Goal: Book appointment/travel/reservation

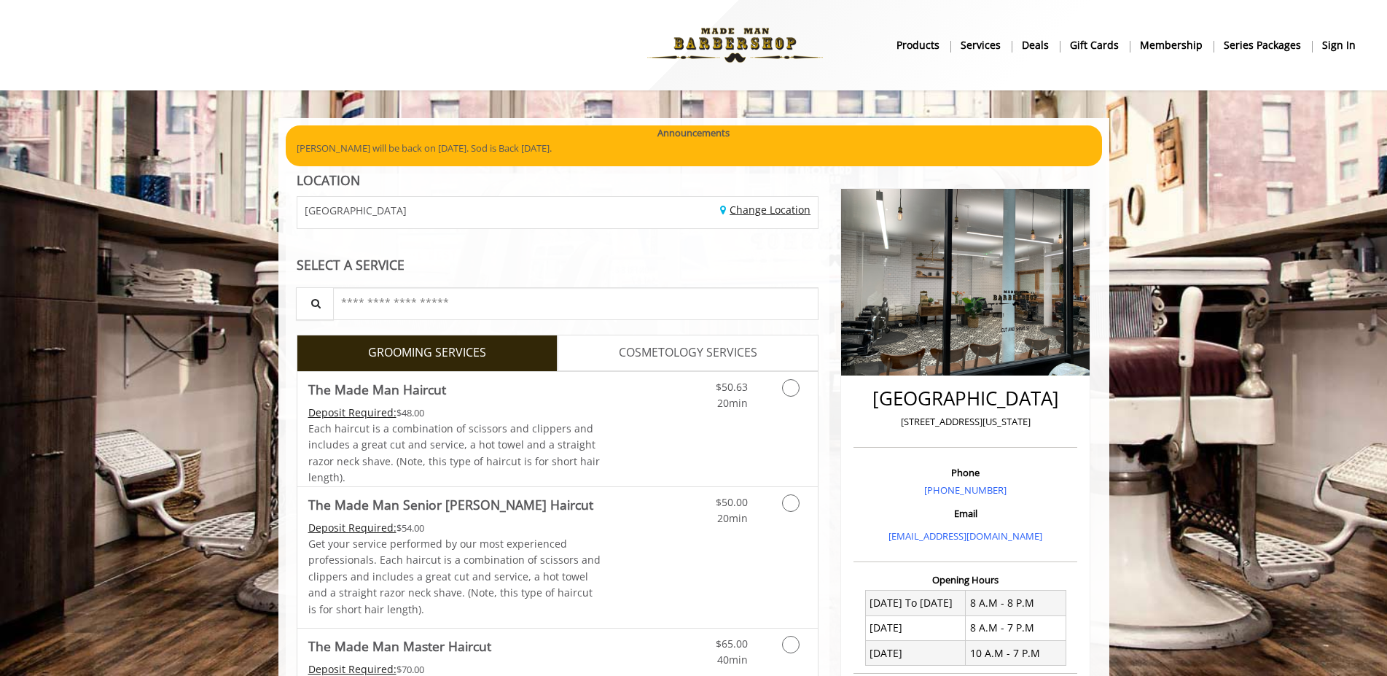
click at [770, 215] on link "Change Location" at bounding box center [765, 210] width 90 height 14
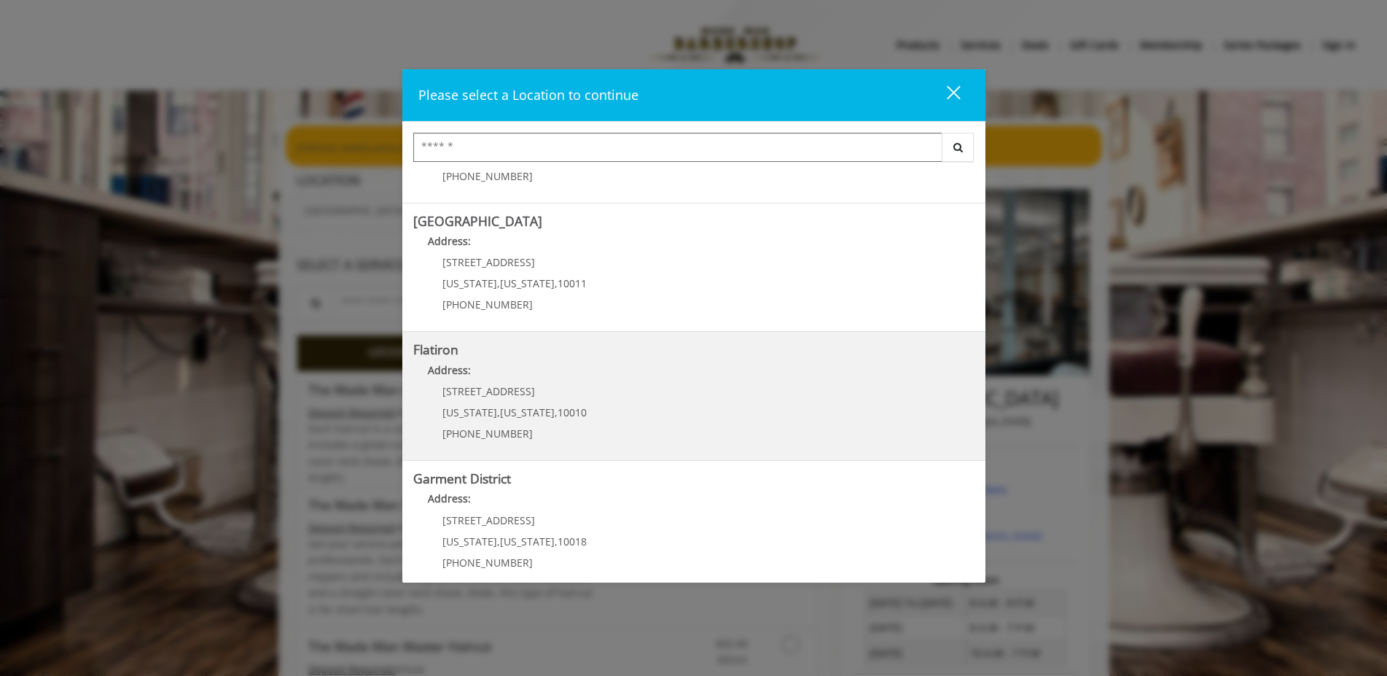
scroll to position [238, 0]
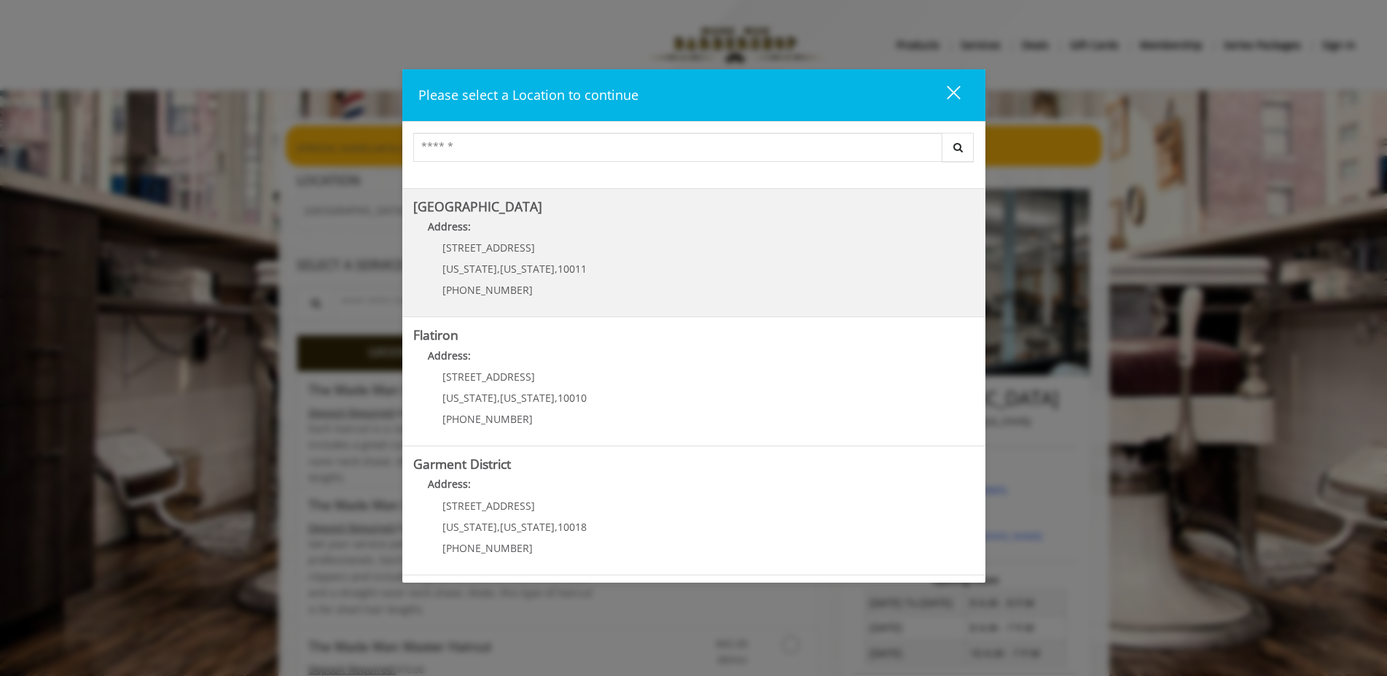
click at [742, 253] on Street "Chelsea 15th Street Address: 267 W 15th St New York , New York , 10011 (646) 85…" at bounding box center [693, 253] width 561 height 106
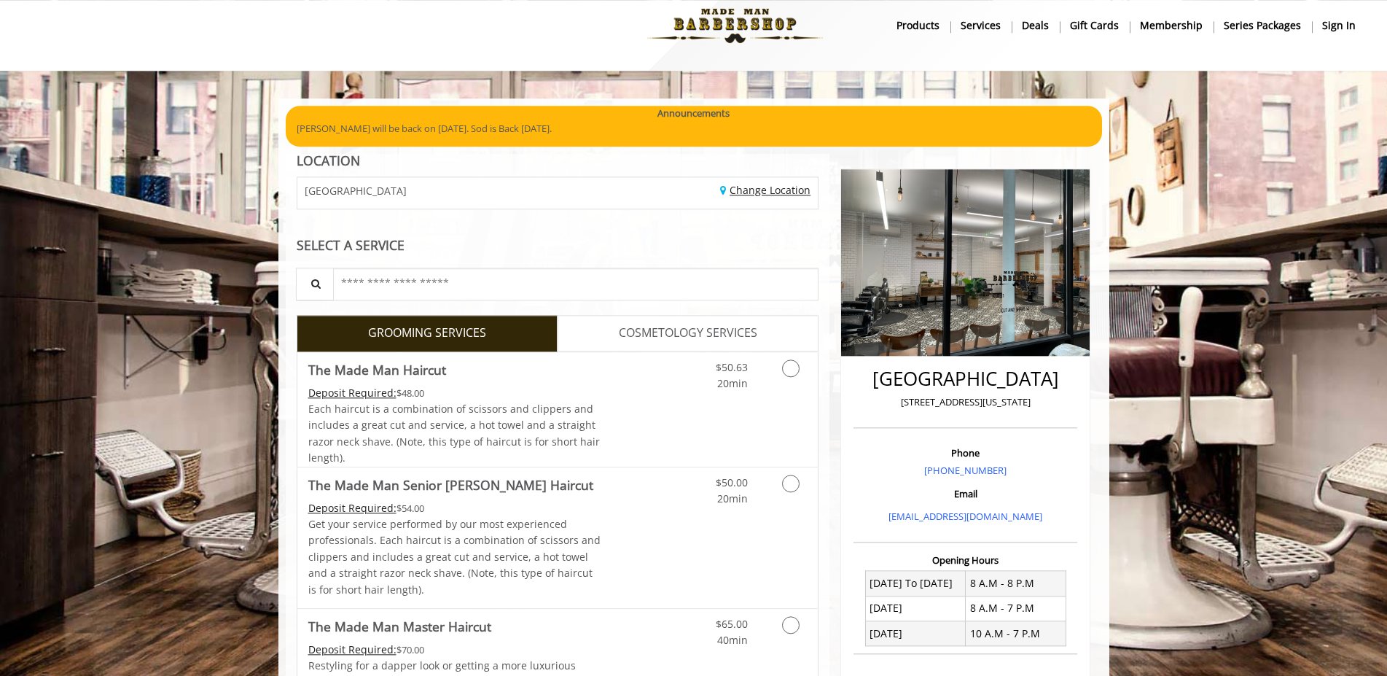
scroll to position [93, 0]
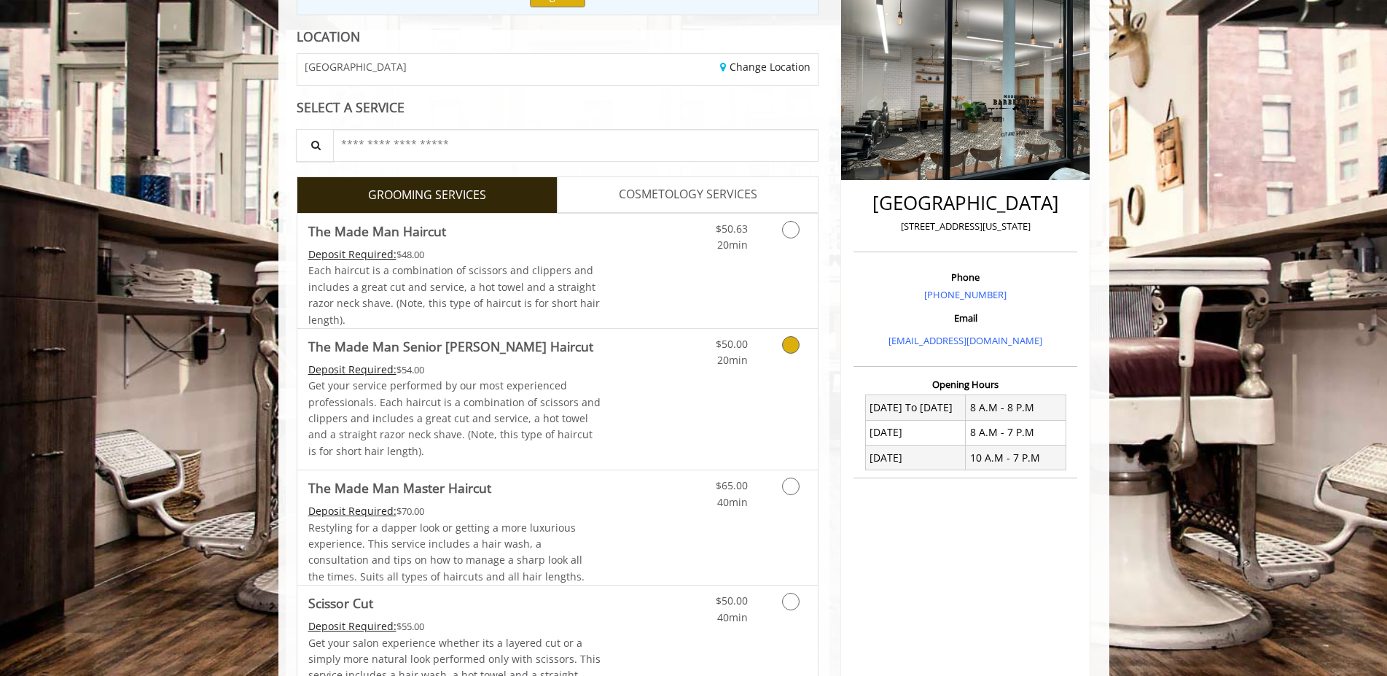
scroll to position [223, 0]
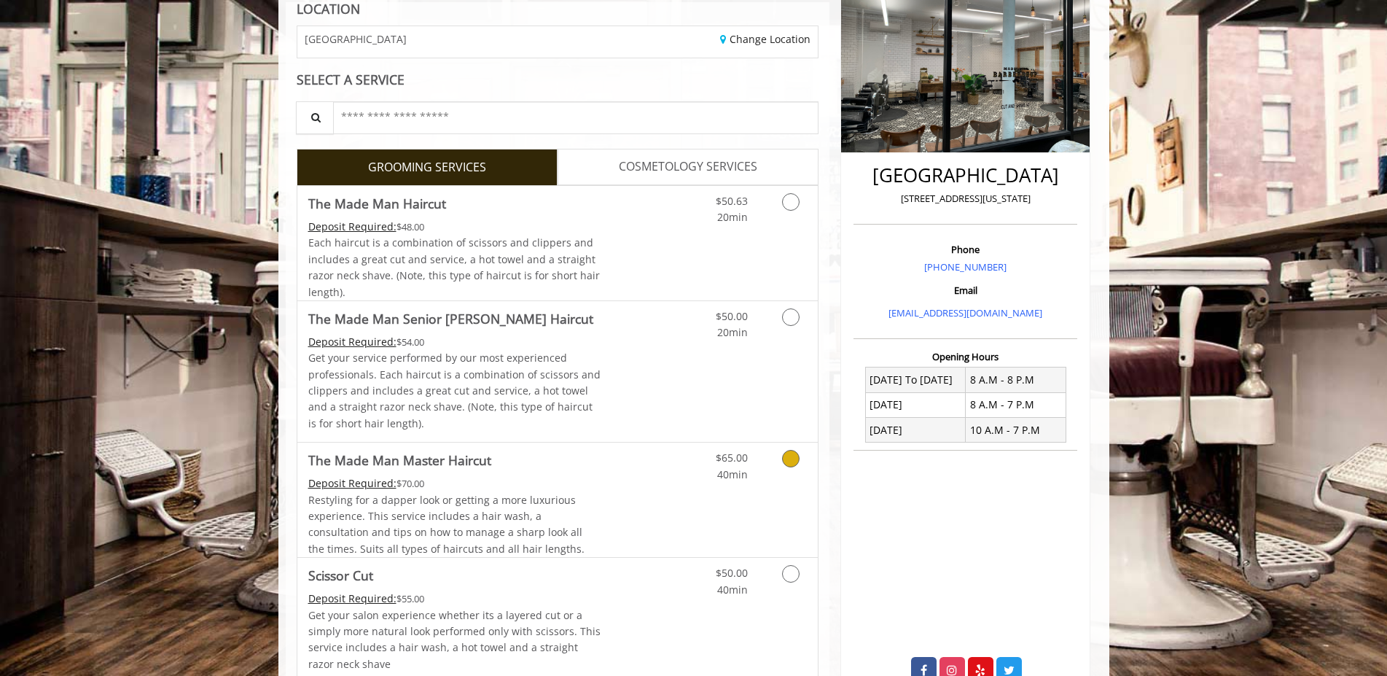
click at [757, 457] on div "$65.00 40min" at bounding box center [717, 462] width 82 height 40
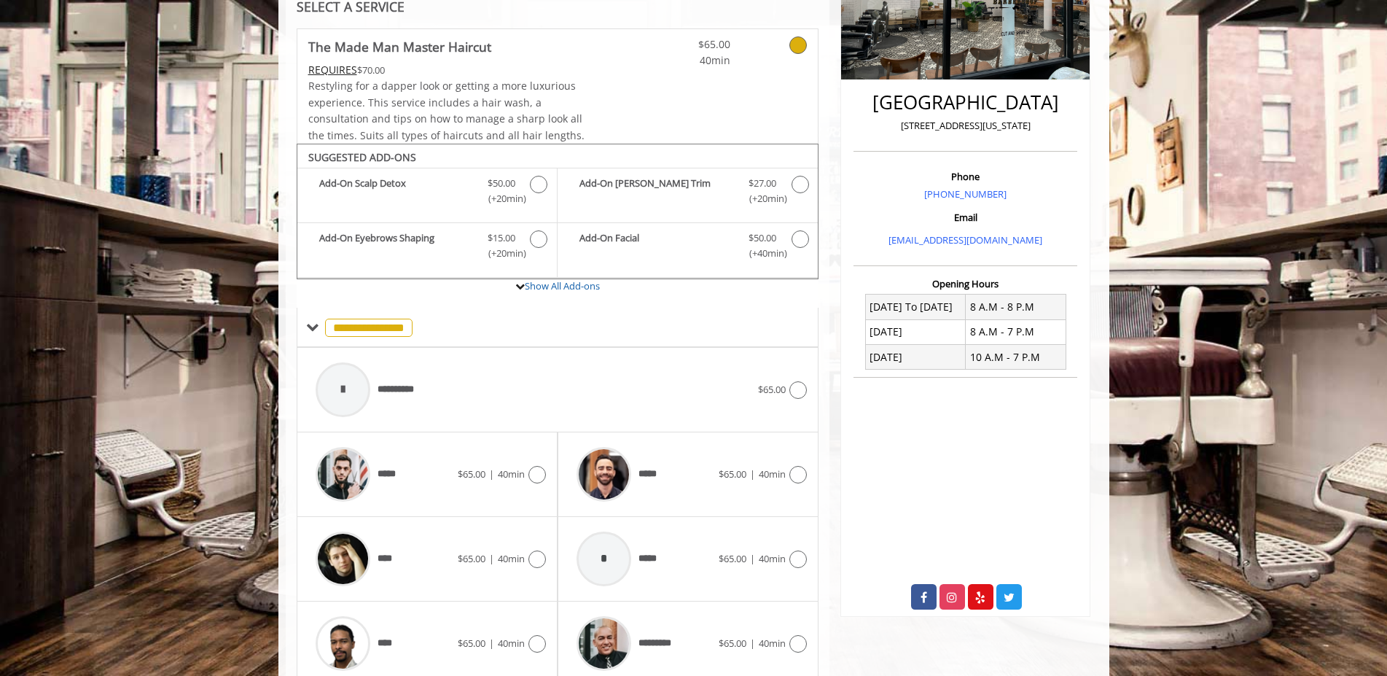
scroll to position [357, 0]
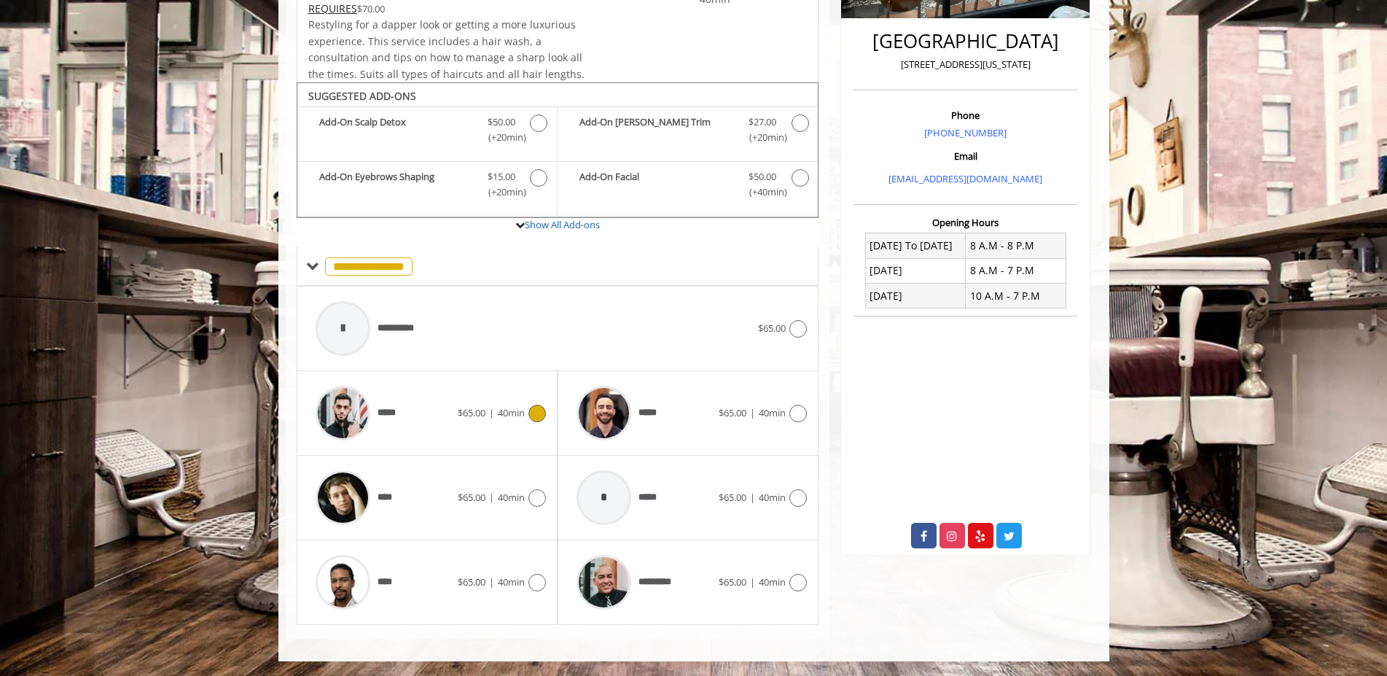
click at [541, 419] on icon at bounding box center [536, 413] width 17 height 17
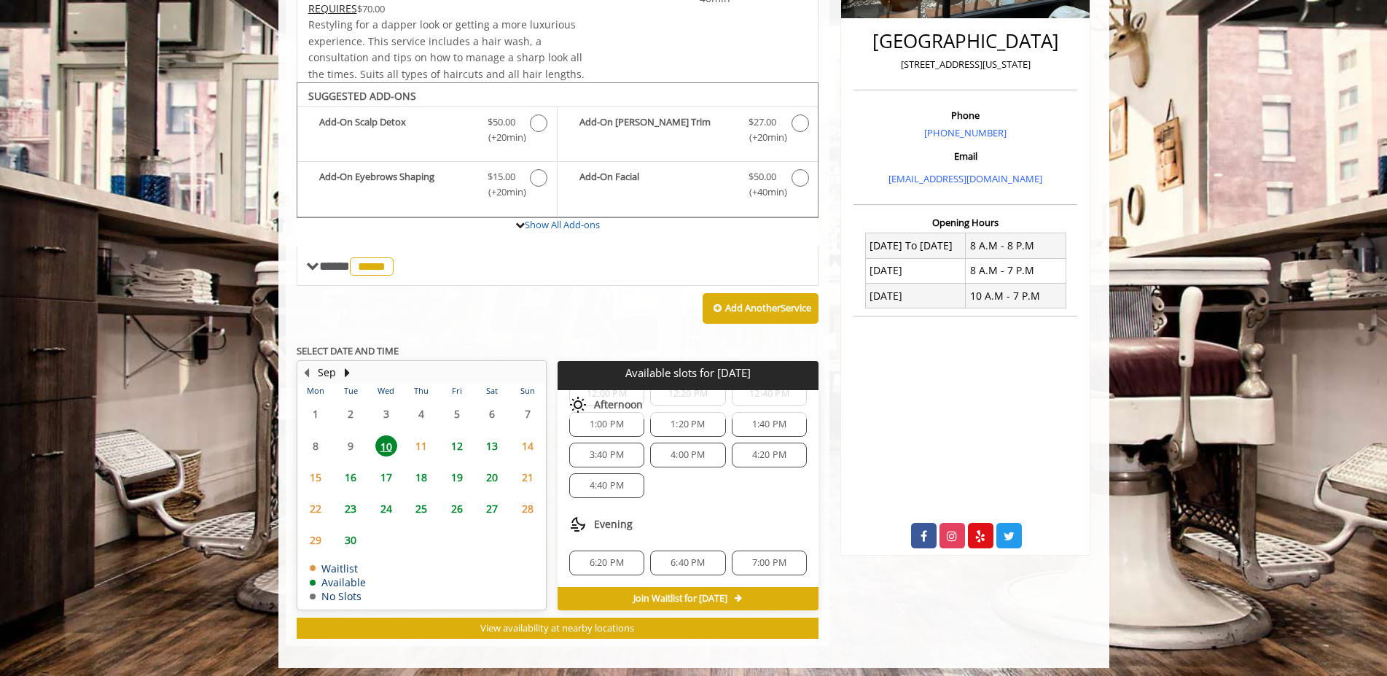
scroll to position [364, 0]
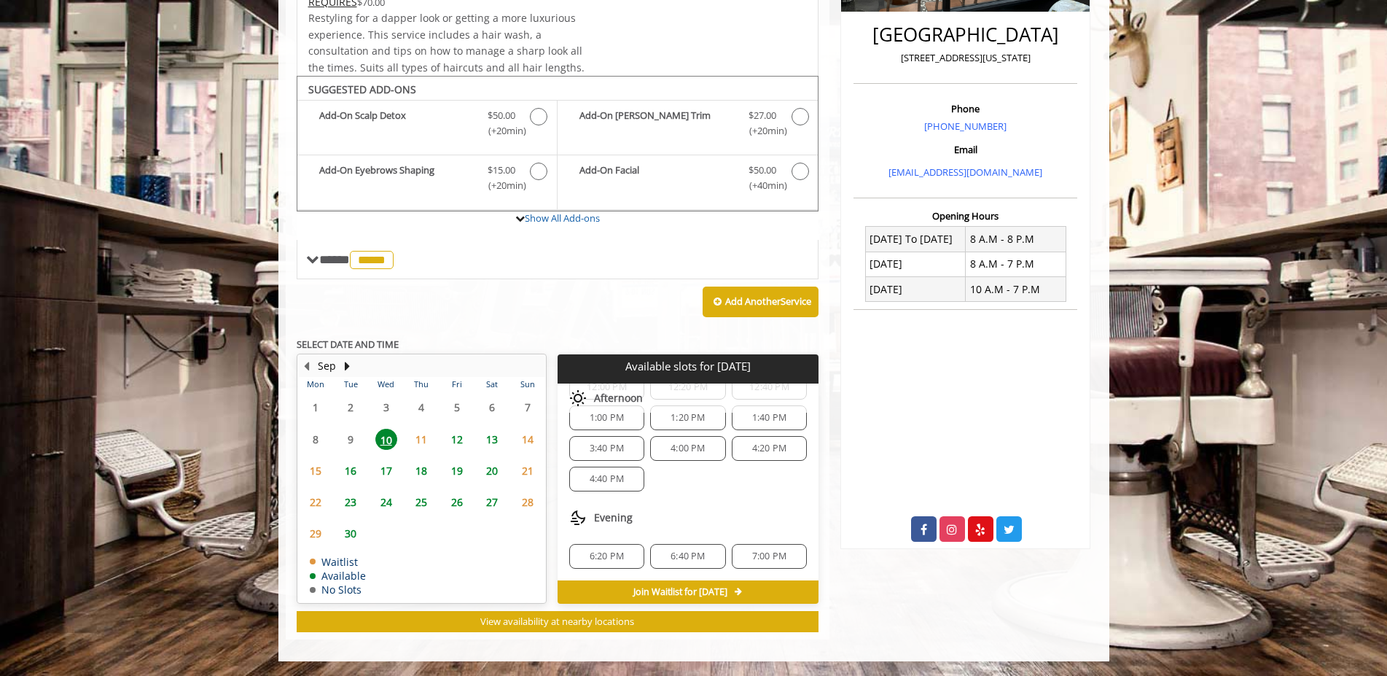
click at [604, 480] on span "4:40 PM" at bounding box center [607, 479] width 34 height 12
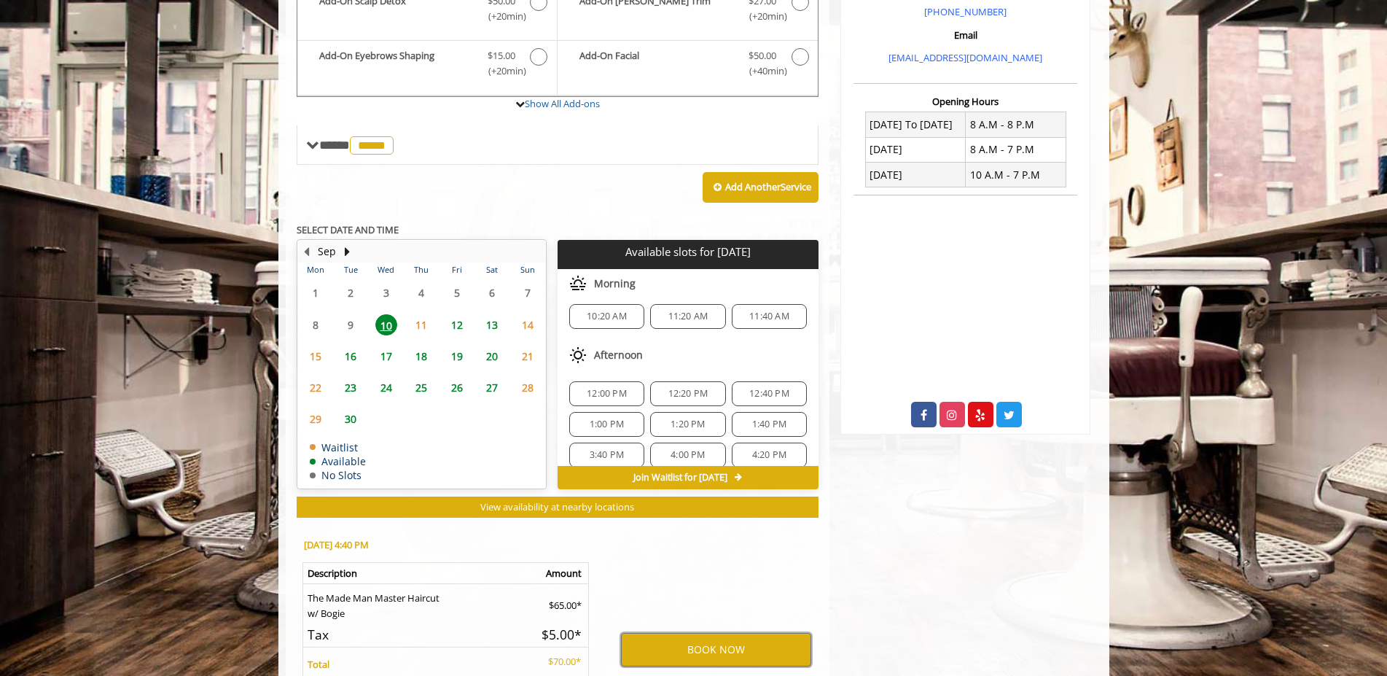
scroll to position [0, 0]
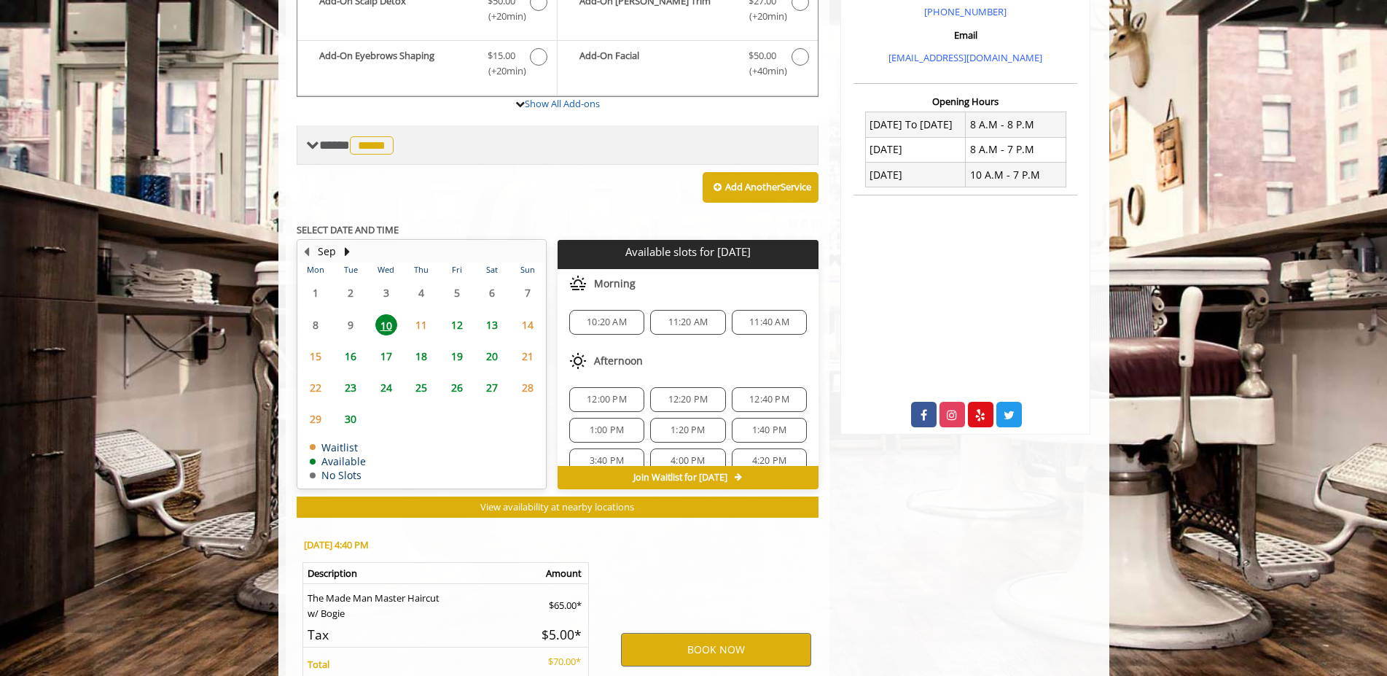
click at [346, 149] on span "**** ***** ********" at bounding box center [358, 144] width 78 height 13
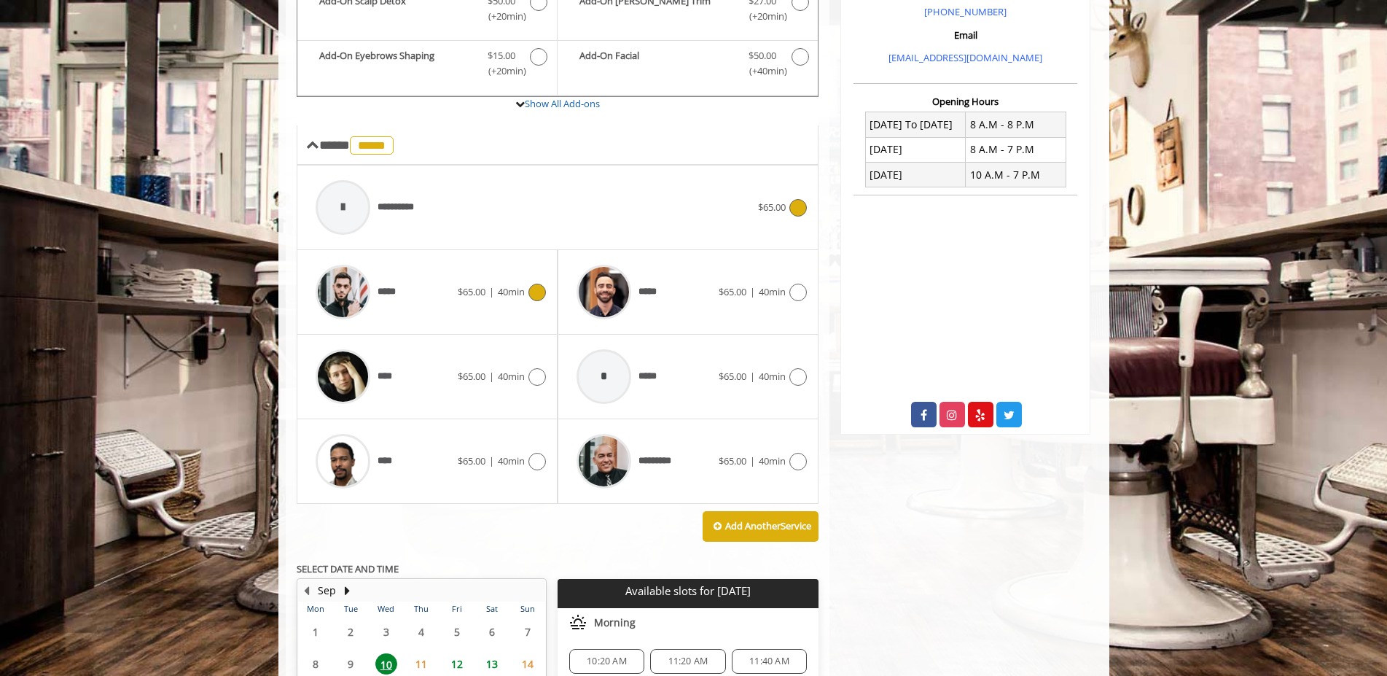
click at [766, 205] on span "$65.00" at bounding box center [772, 206] width 28 height 13
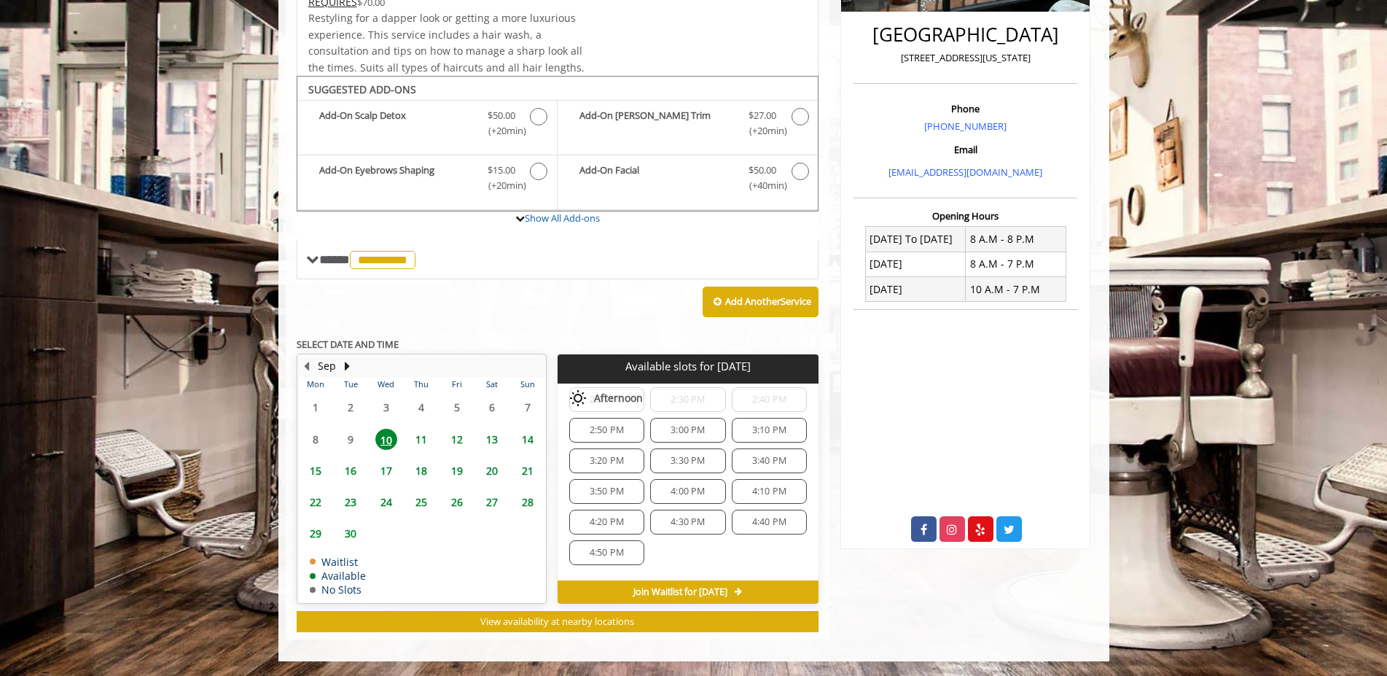
scroll to position [315, 0]
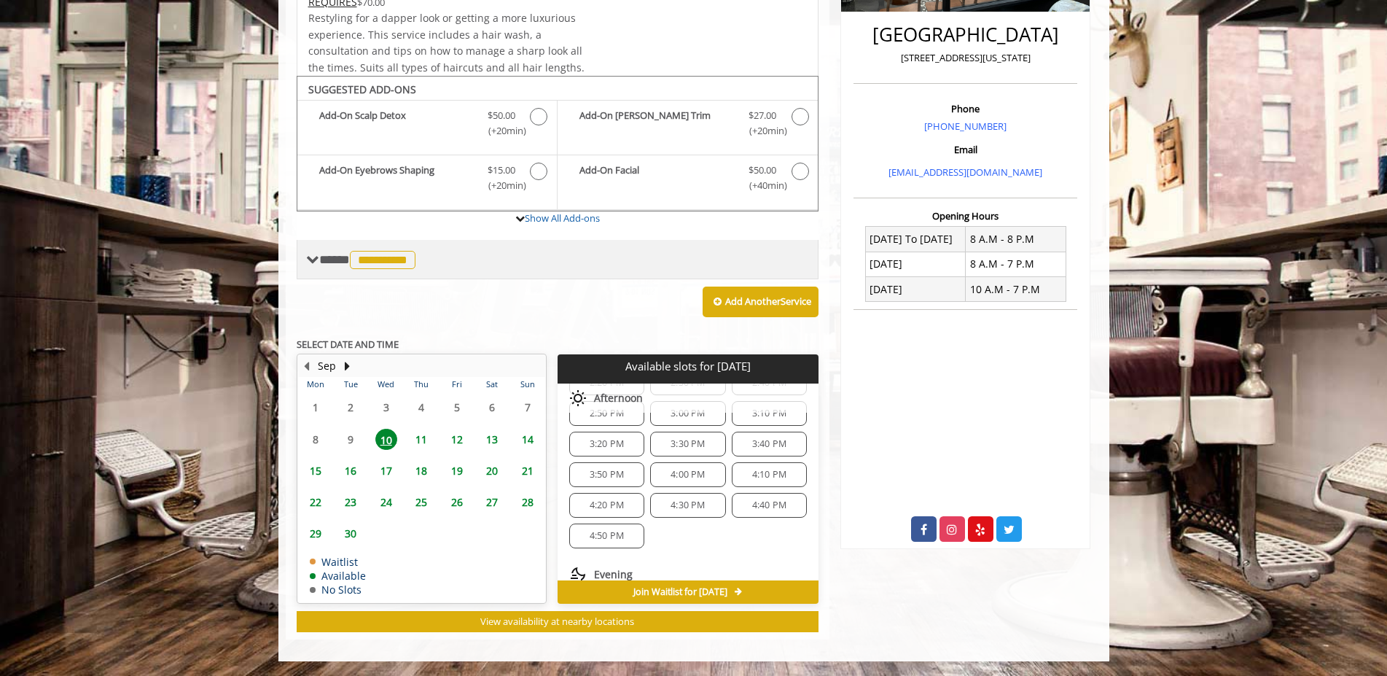
click at [331, 259] on span "**********" at bounding box center [369, 259] width 100 height 13
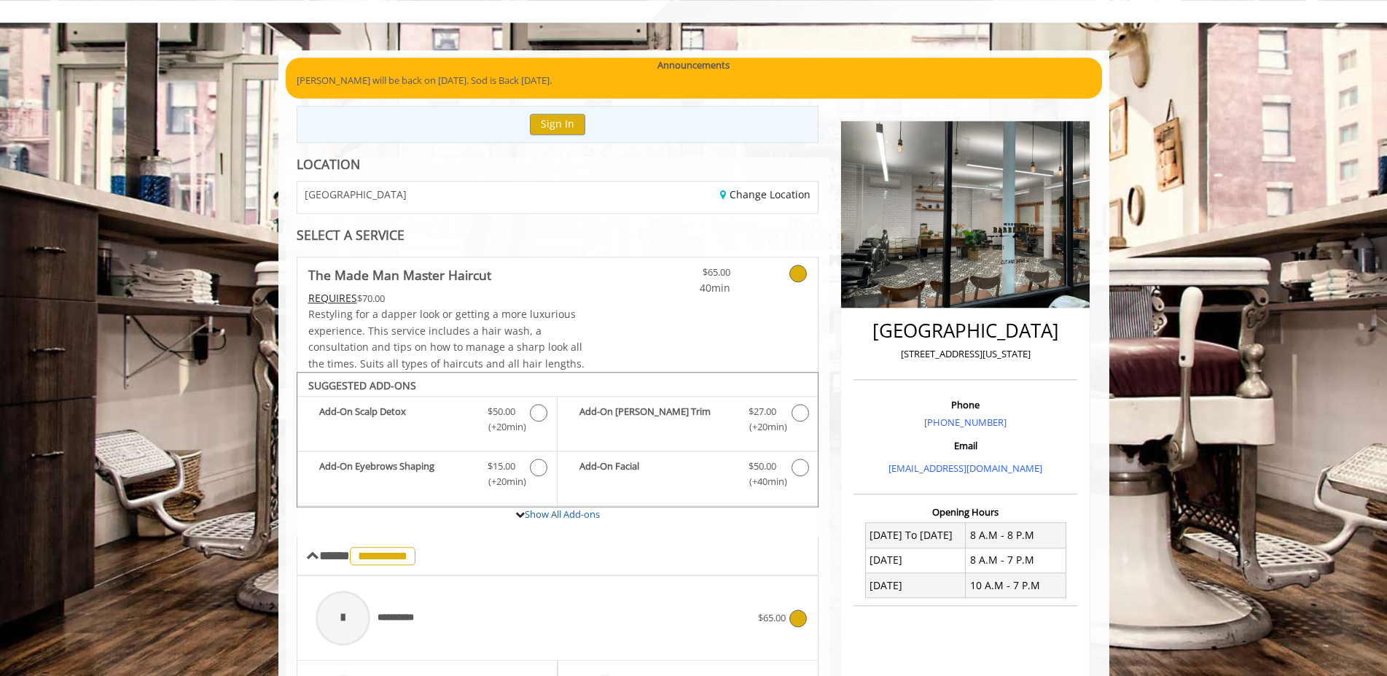
scroll to position [66, 0]
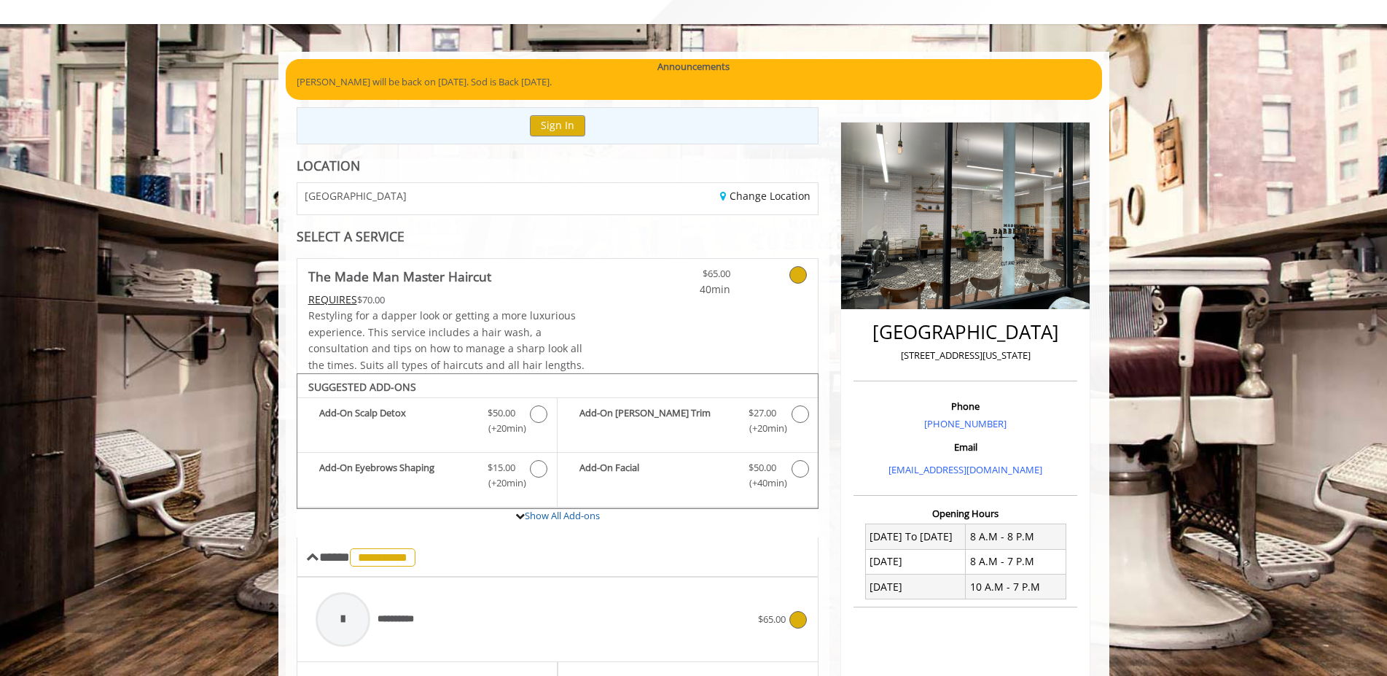
click at [771, 296] on link at bounding box center [779, 278] width 55 height 39
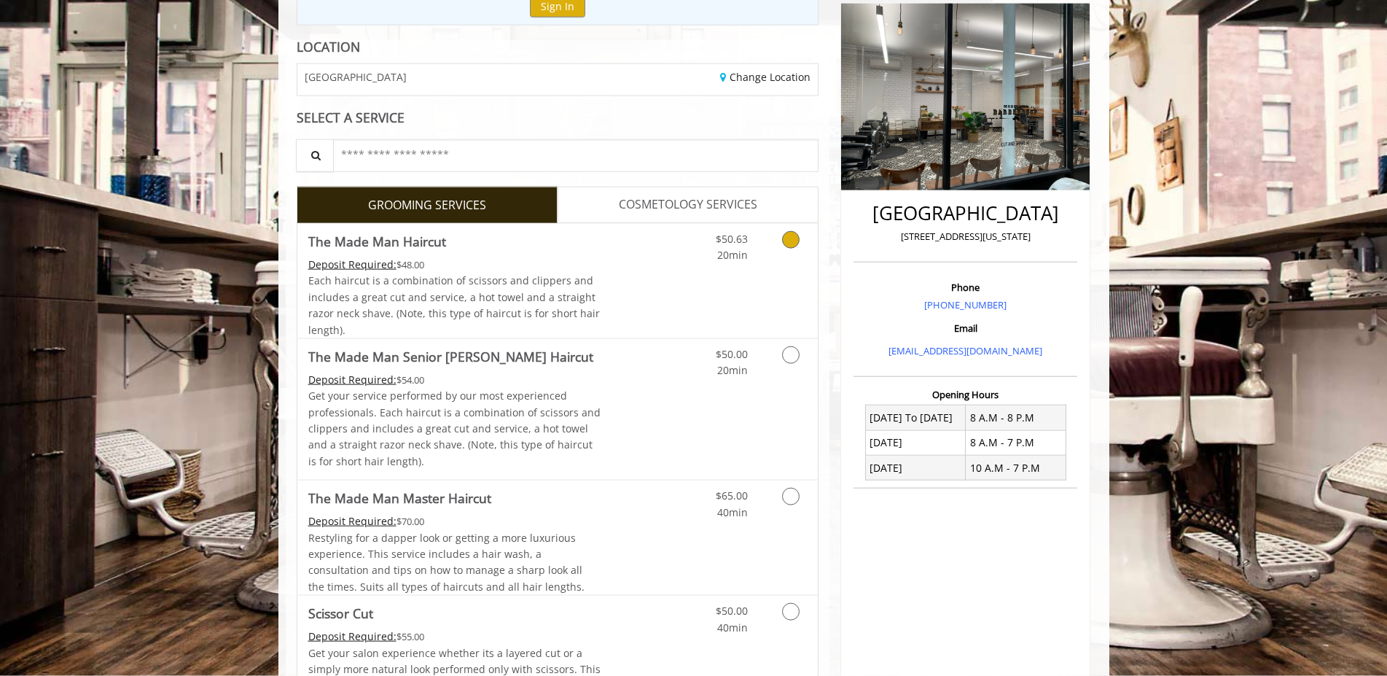
scroll to position [215, 0]
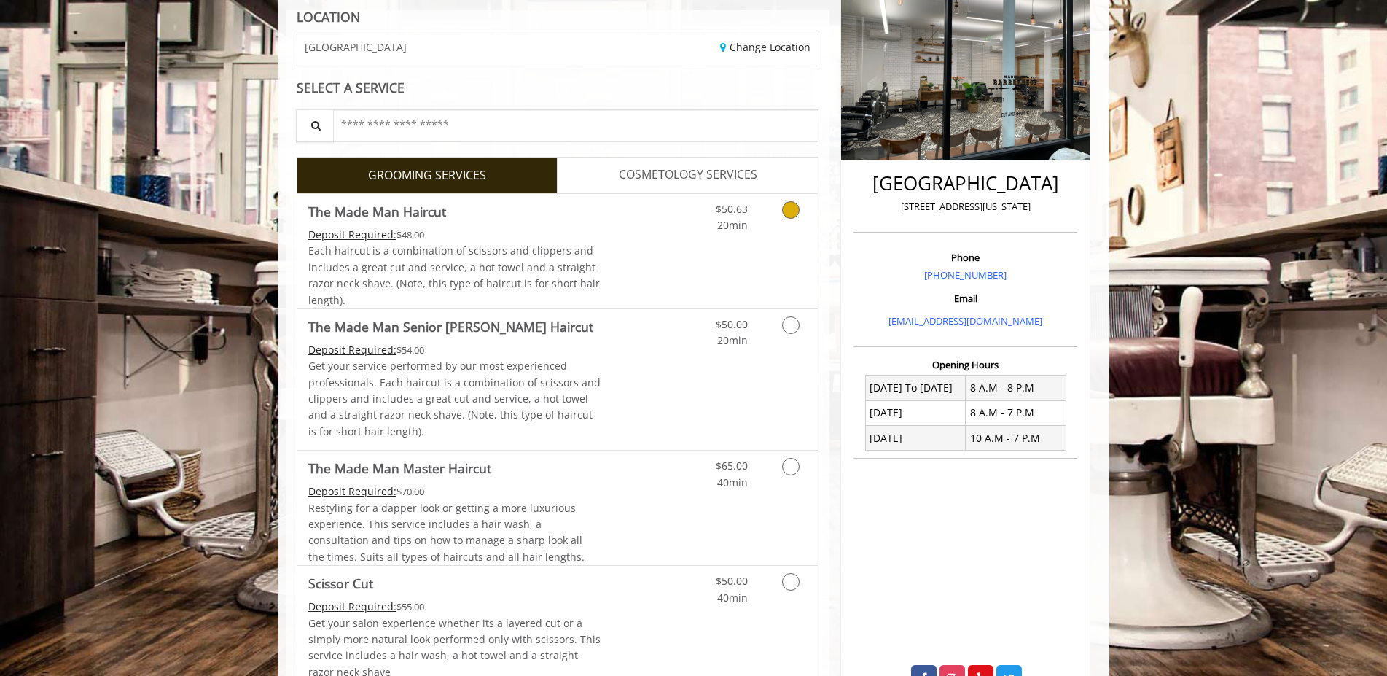
click at [688, 259] on div "$50.63 20min" at bounding box center [752, 251] width 130 height 114
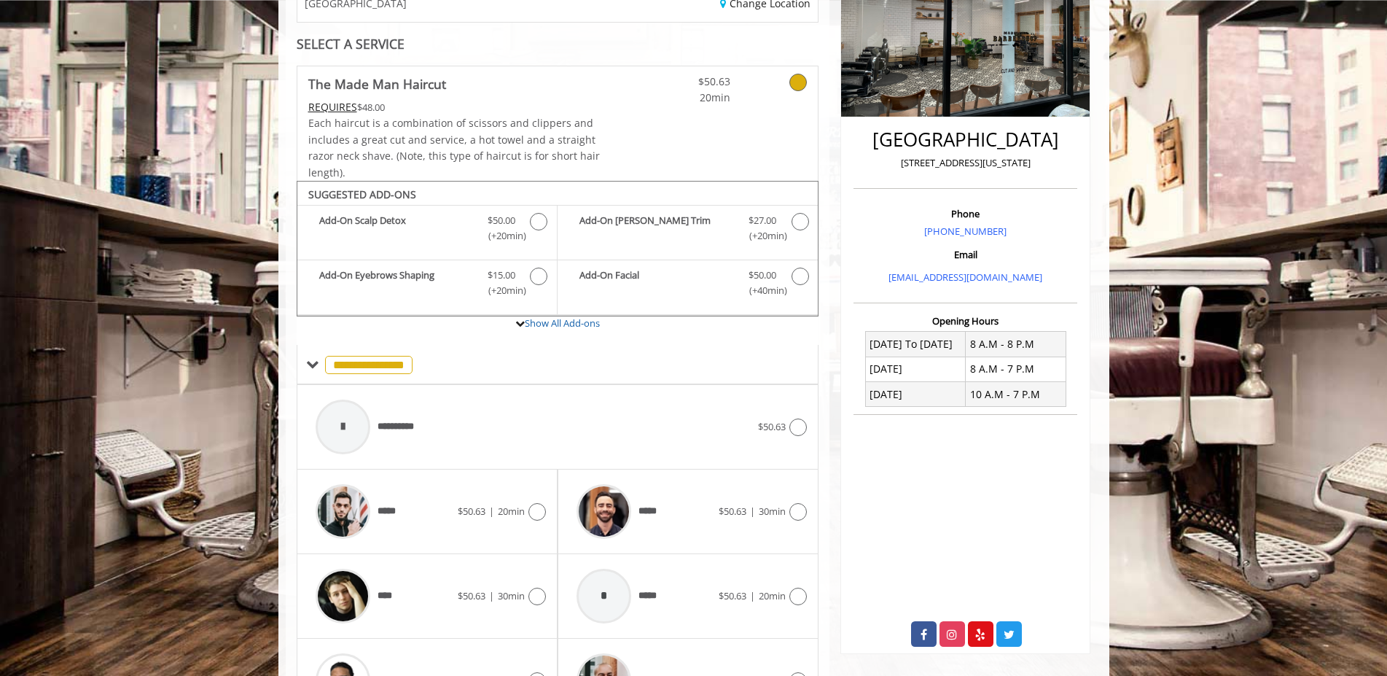
scroll to position [208, 0]
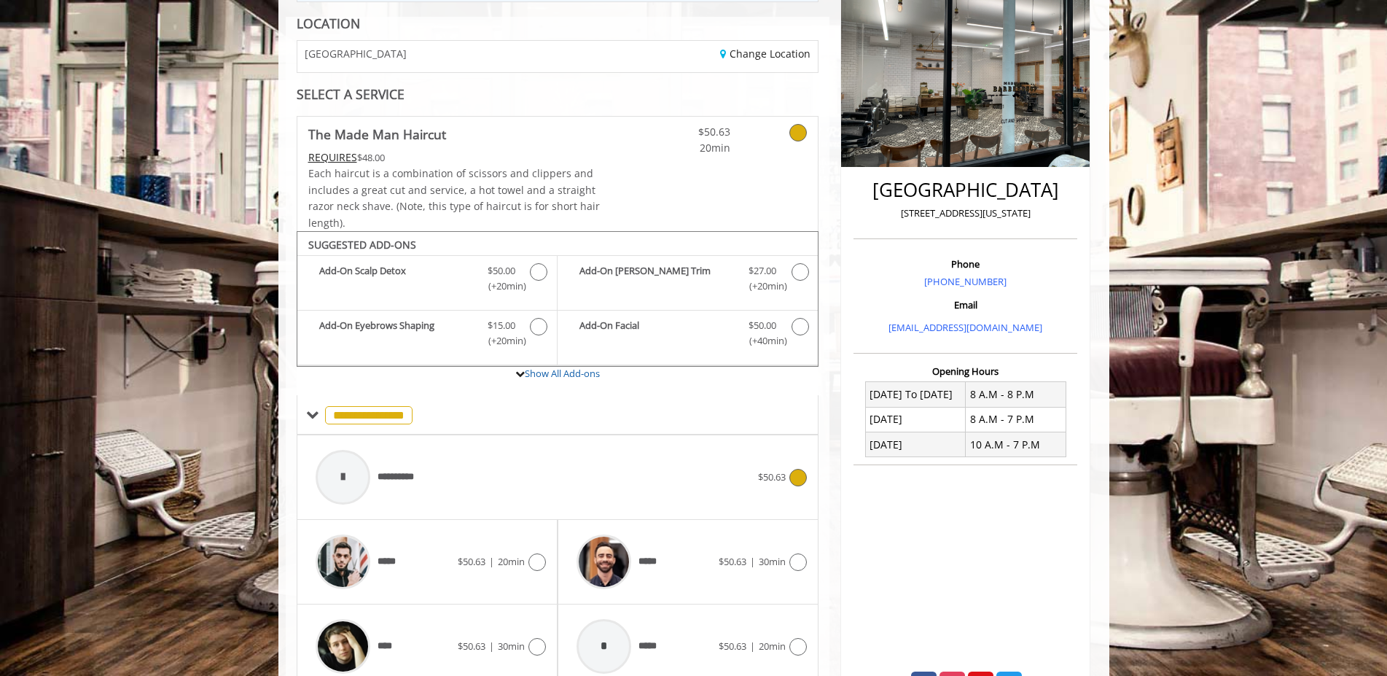
click at [796, 475] on icon at bounding box center [797, 477] width 17 height 17
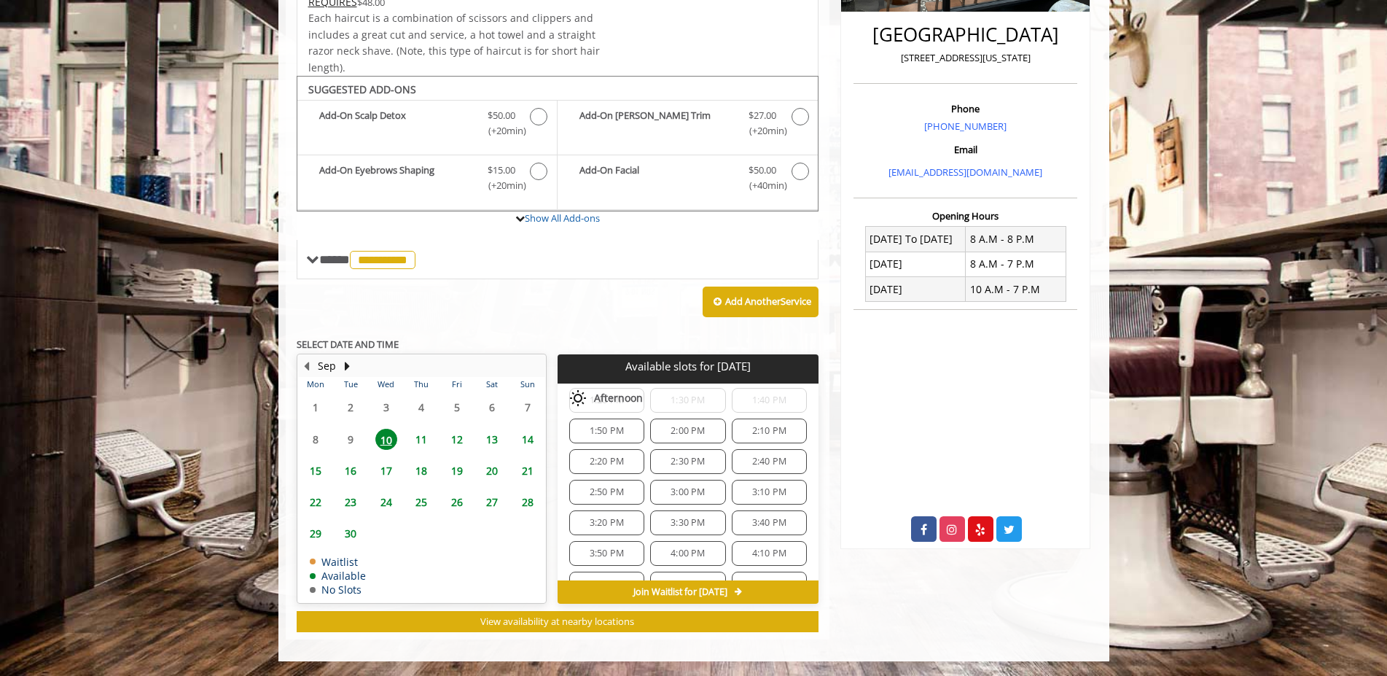
scroll to position [315, 0]
drag, startPoint x: 749, startPoint y: 510, endPoint x: 623, endPoint y: 542, distance: 129.9
click at [617, 542] on div "12:00 PM 12:10 PM 12:20 PM 12:30 PM 12:40 PM 1:00 PM 1:20 PM 1:30 PM 1:40 PM 1:…" at bounding box center [688, 398] width 261 height 324
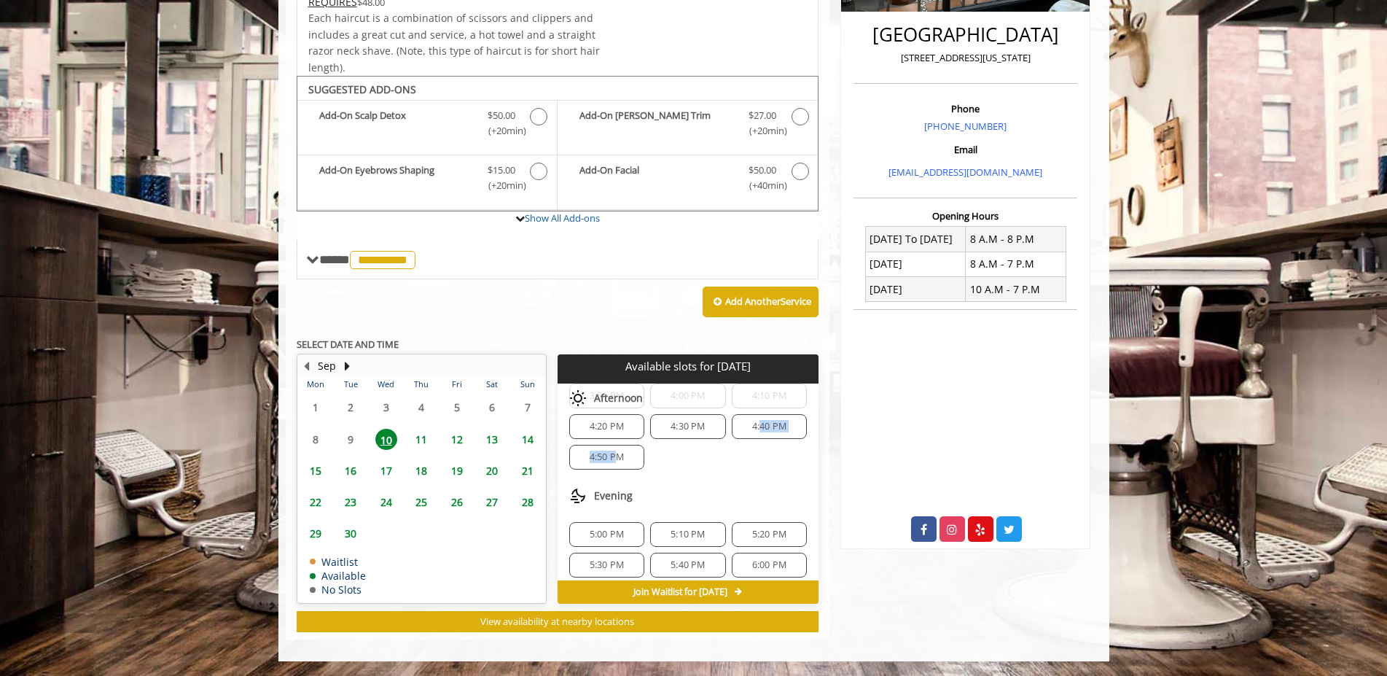
click at [770, 434] on div "4:40 PM" at bounding box center [769, 426] width 75 height 25
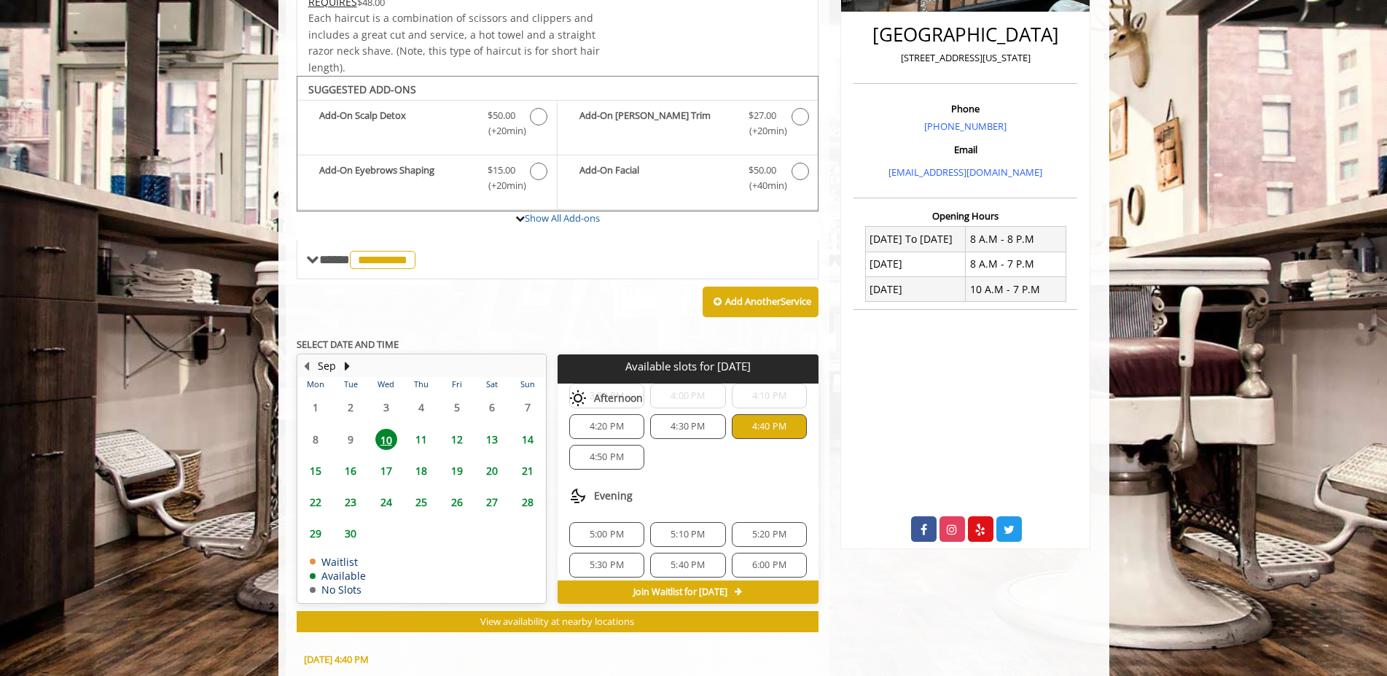
scroll to position [627, 0]
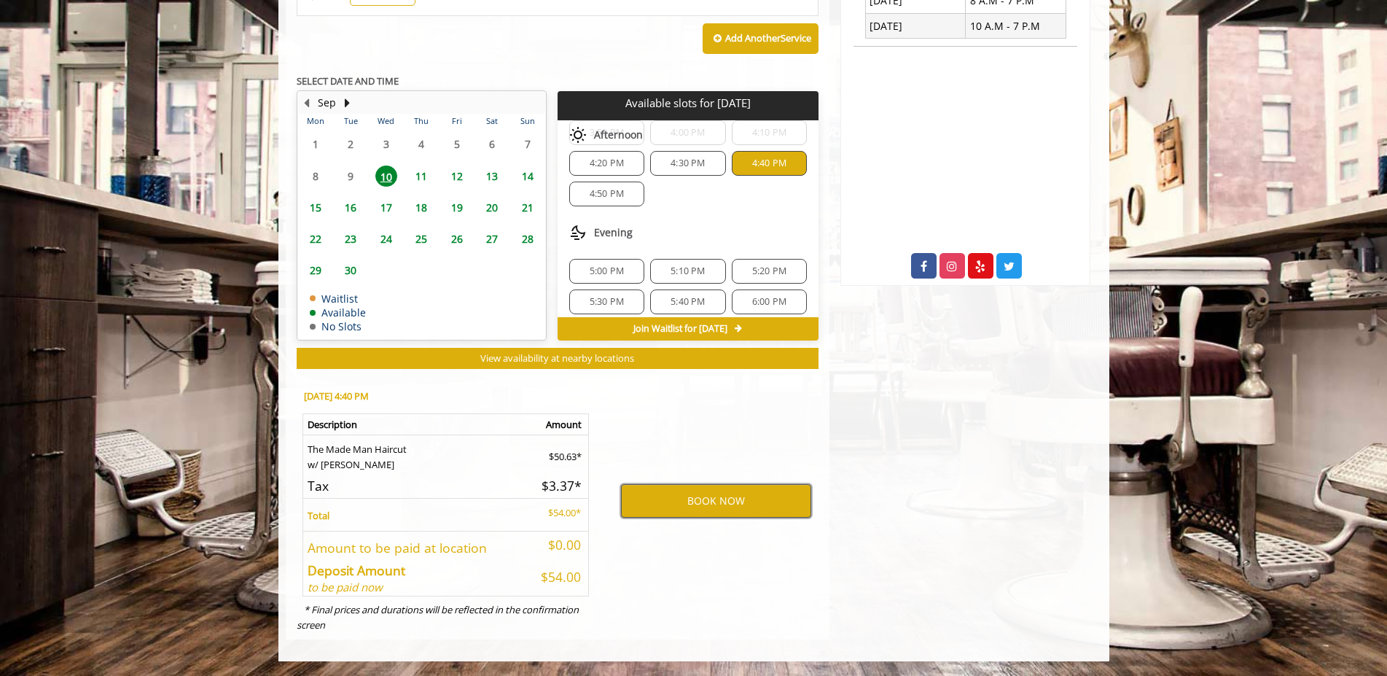
click at [724, 507] on button "BOOK NOW" at bounding box center [716, 501] width 190 height 34
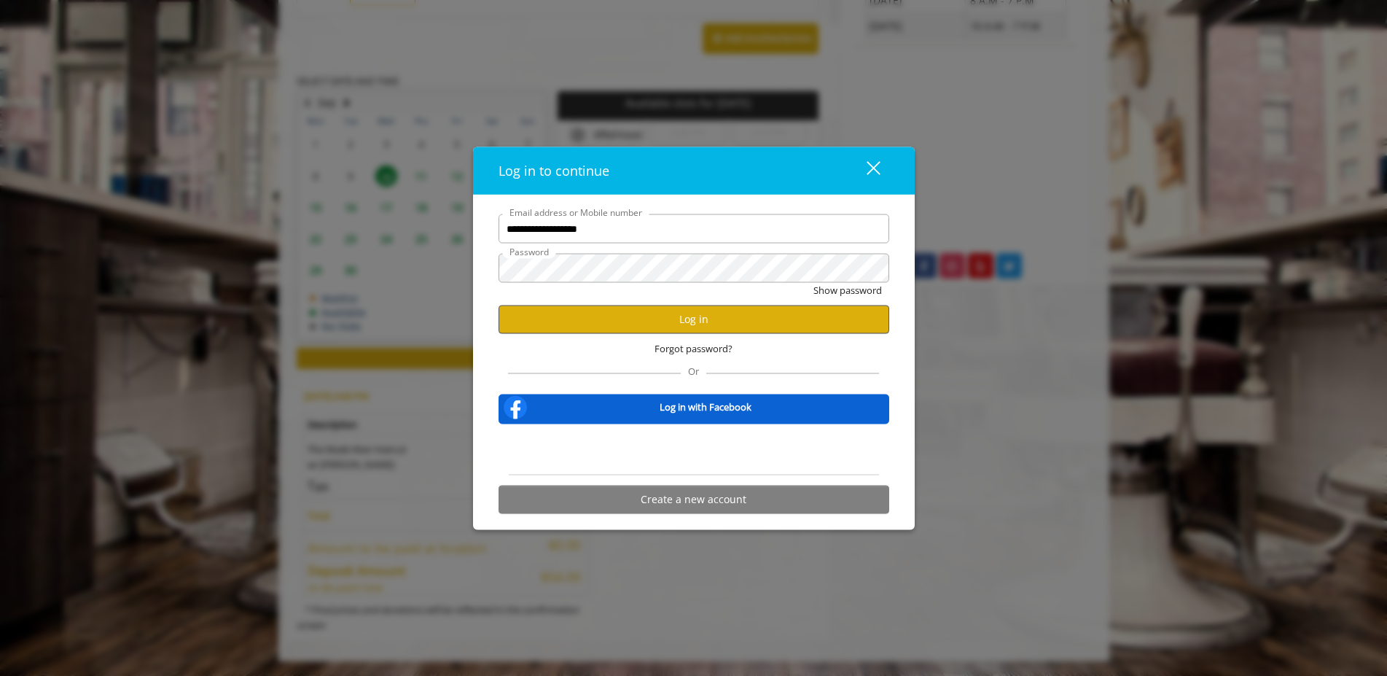
type input "**********"
click at [671, 324] on button "Log in" at bounding box center [694, 319] width 391 height 28
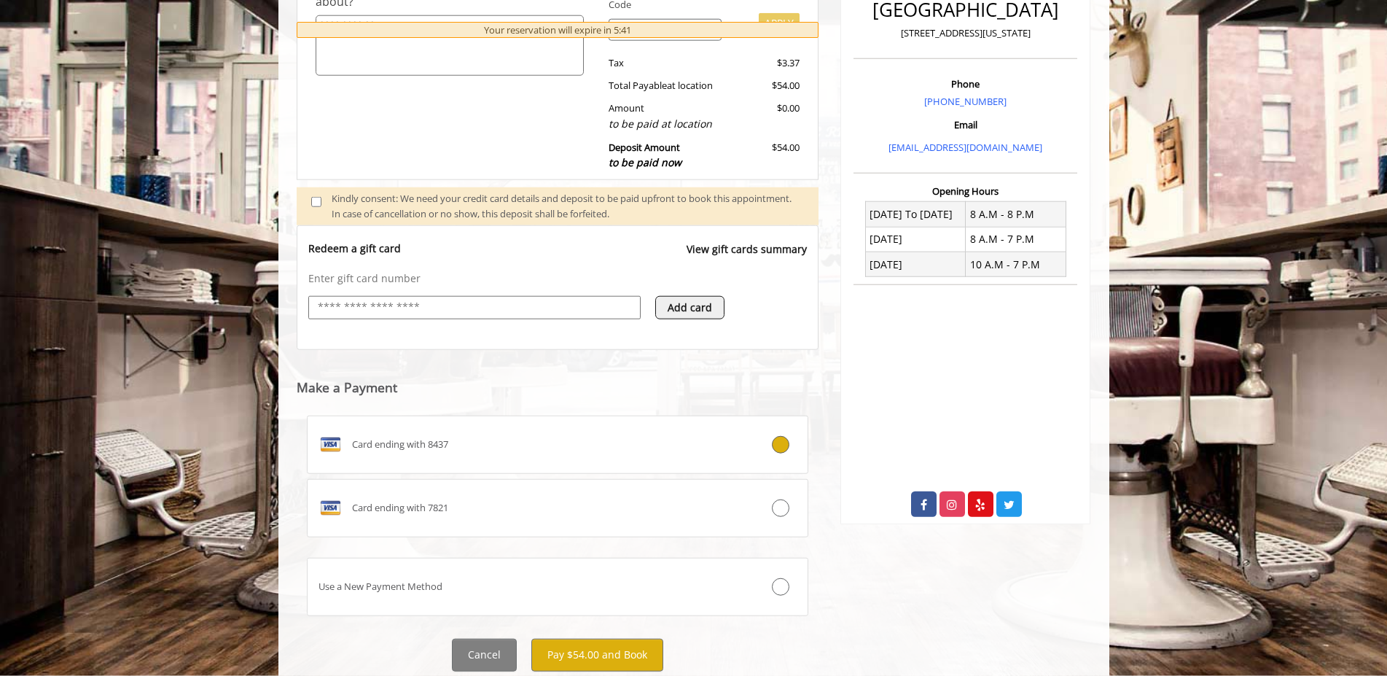
scroll to position [421, 0]
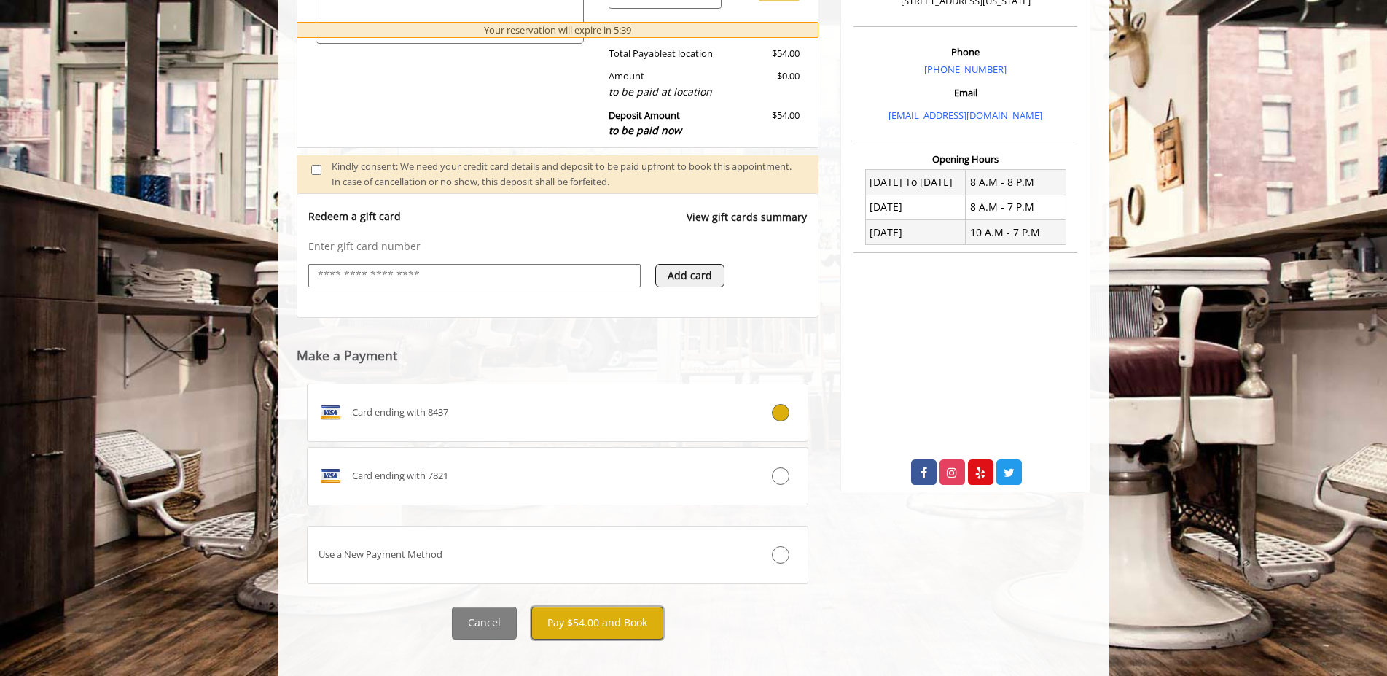
click at [612, 614] on button "Pay $54.00 and Book" at bounding box center [597, 622] width 132 height 33
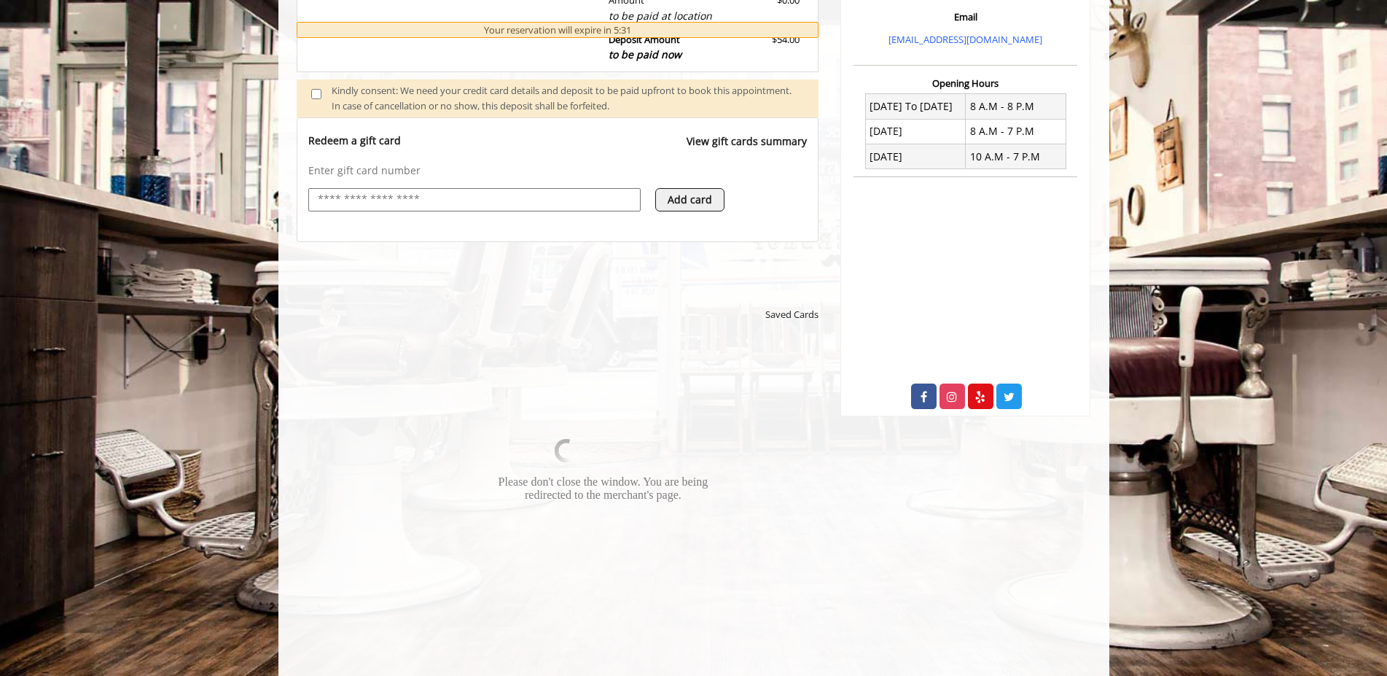
scroll to position [50, 0]
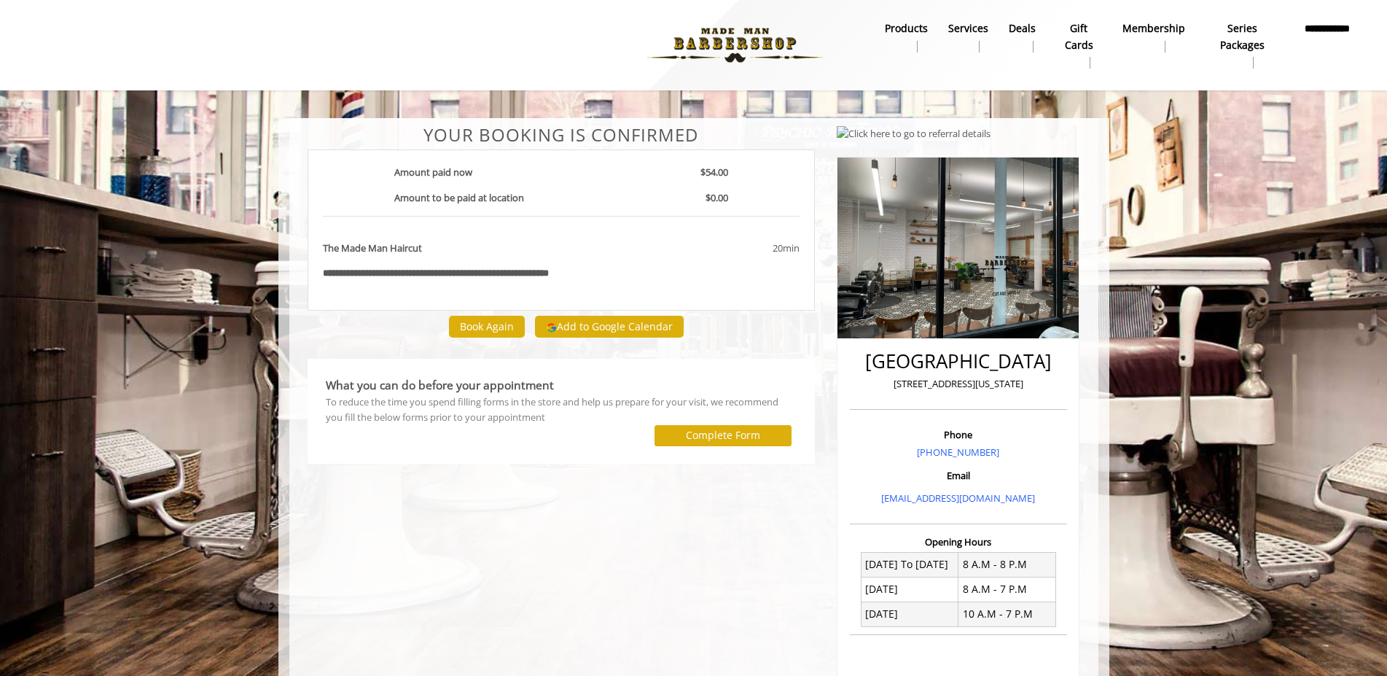
click at [733, 41] on img at bounding box center [735, 45] width 200 height 80
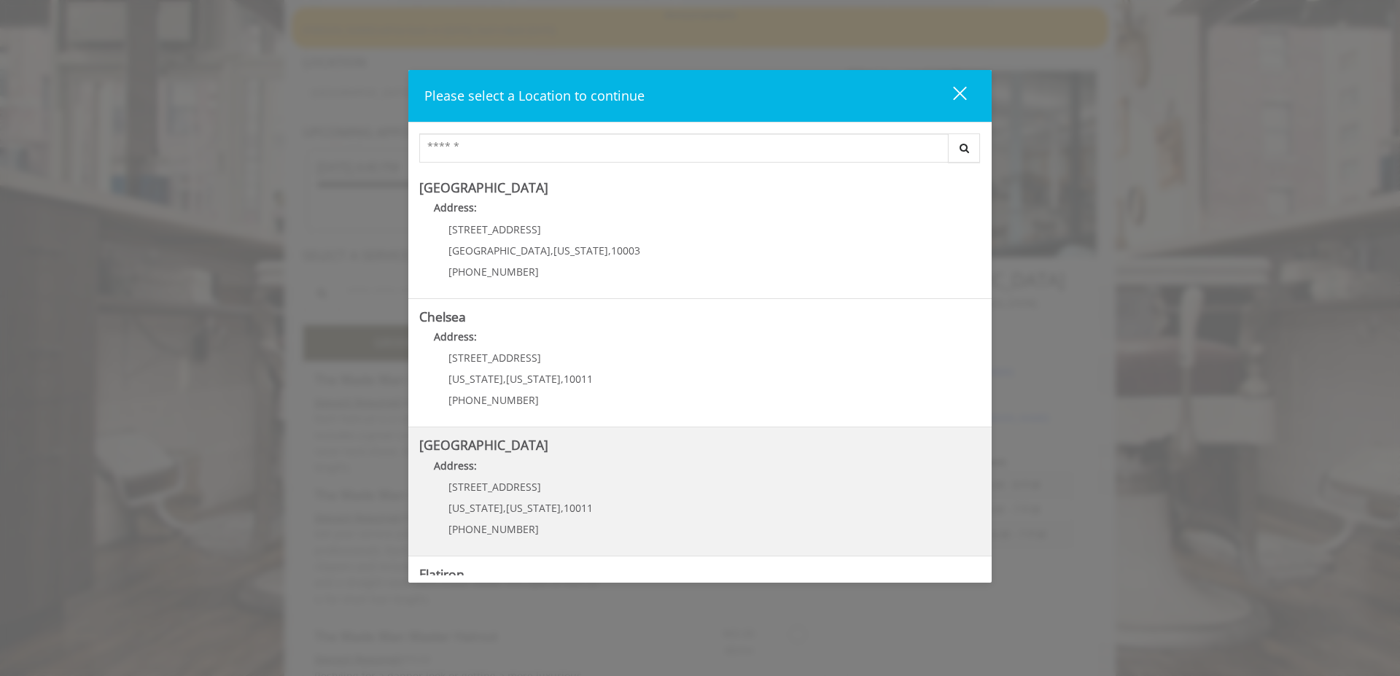
click at [651, 483] on Street "Chelsea 15th Street Address: 267 W 15th St New York , New York , 10011 (646) 85…" at bounding box center [699, 491] width 561 height 106
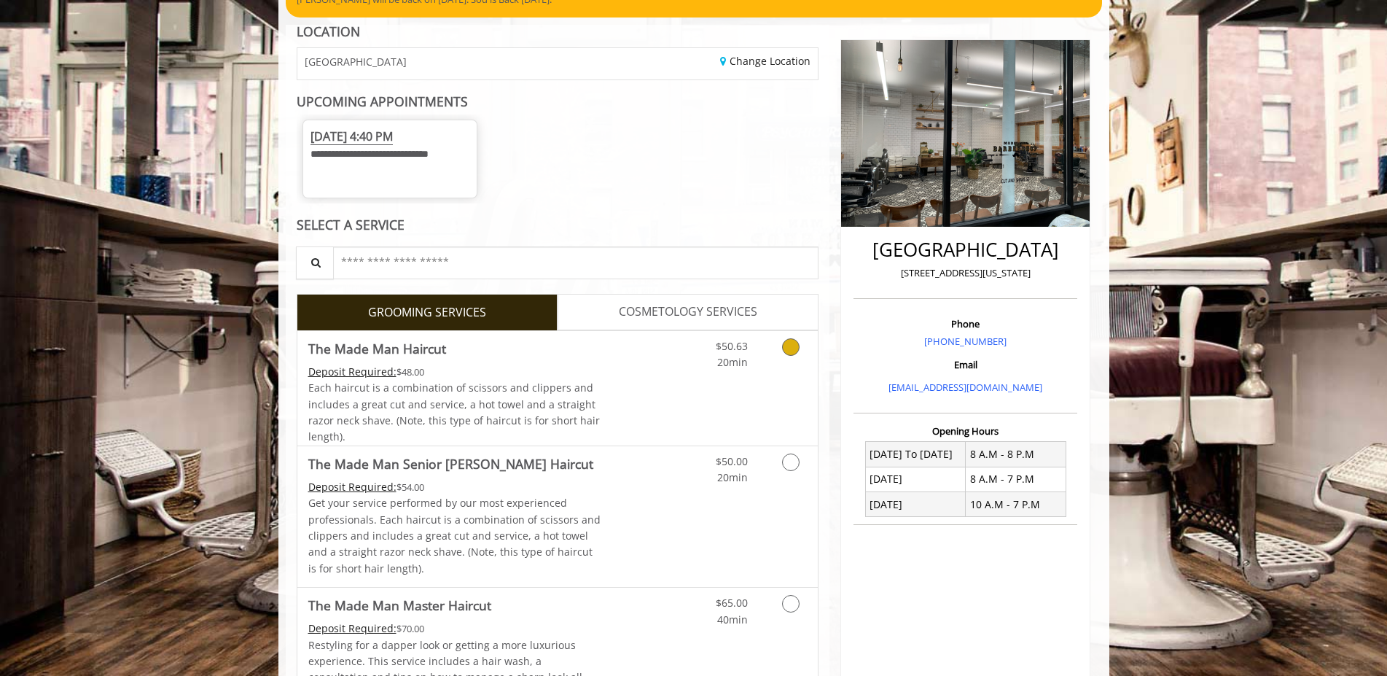
click at [718, 419] on div "$50.63 20min" at bounding box center [752, 388] width 130 height 114
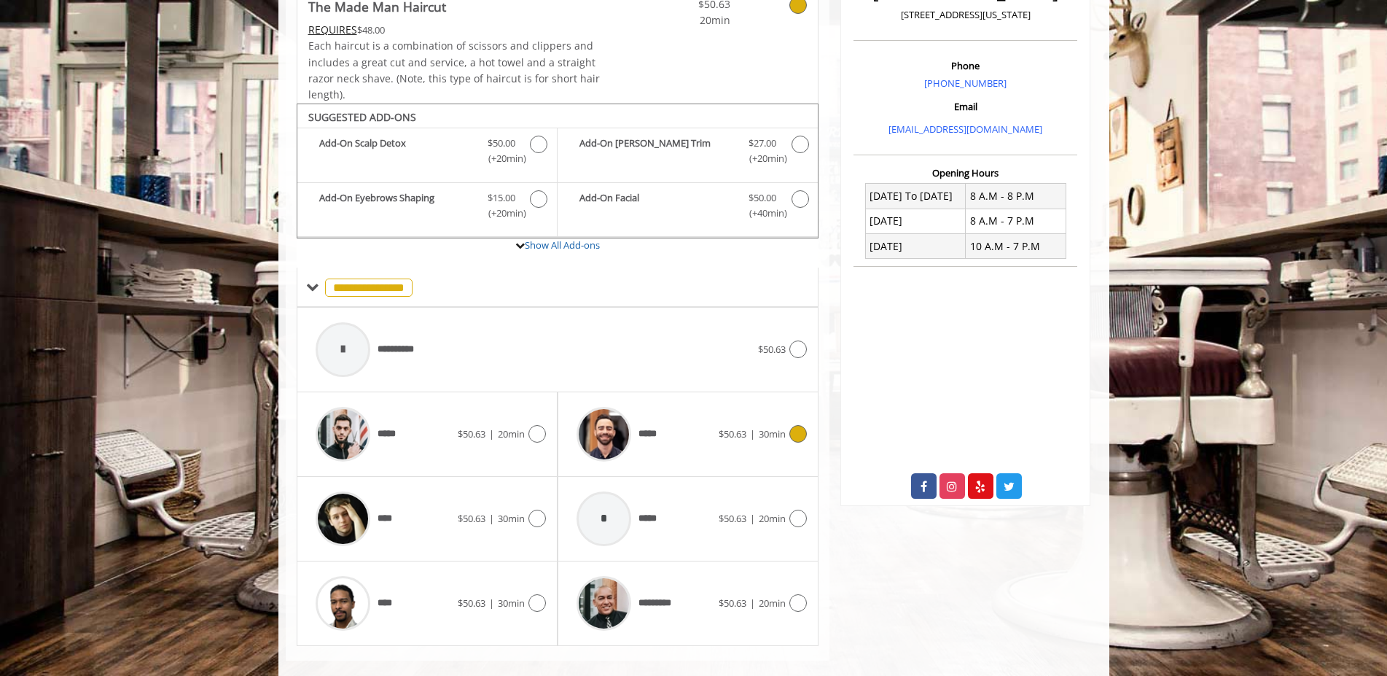
scroll to position [445, 0]
